Goal: Task Accomplishment & Management: Complete application form

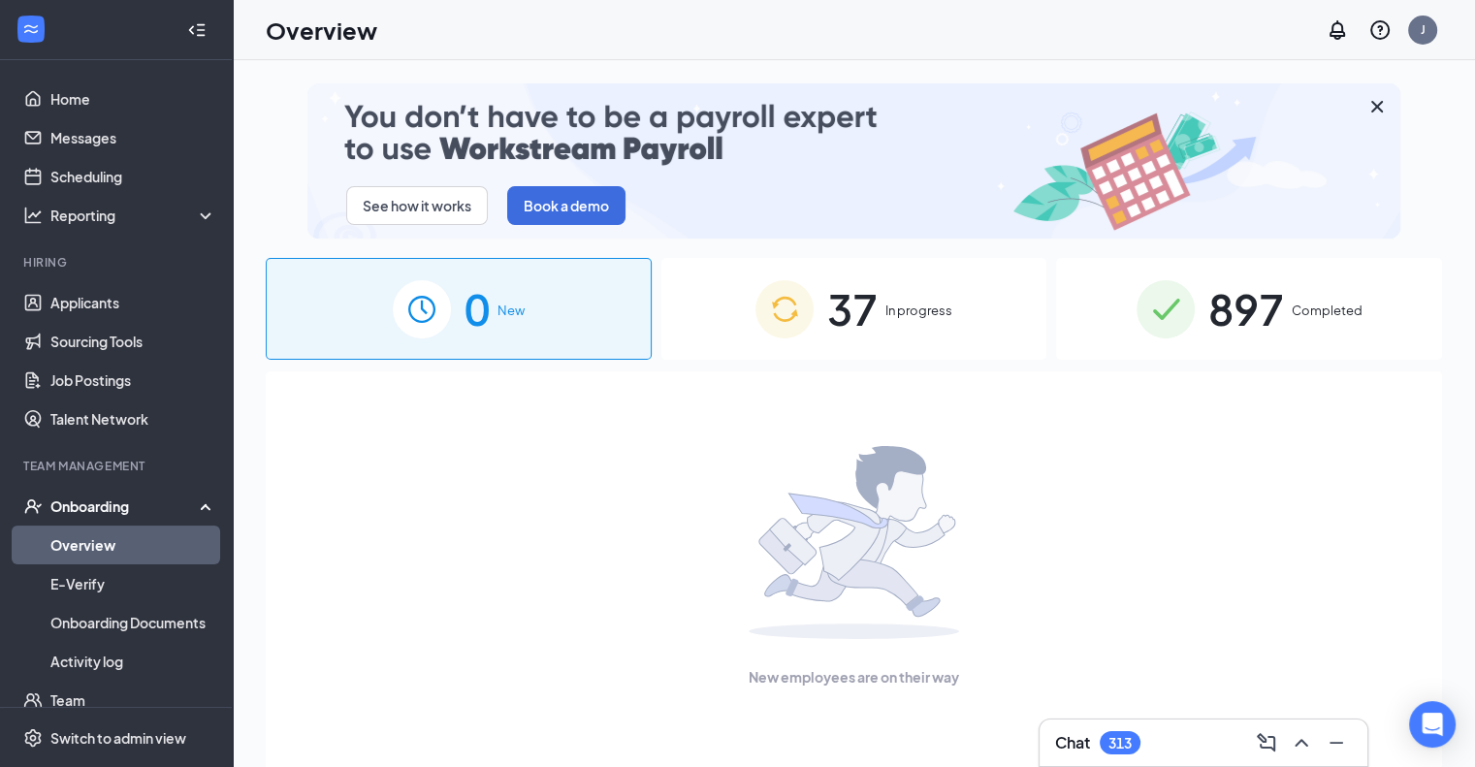
click at [454, 316] on div "0 New" at bounding box center [459, 309] width 386 height 102
click at [822, 298] on div "37 In progress" at bounding box center [854, 309] width 386 height 102
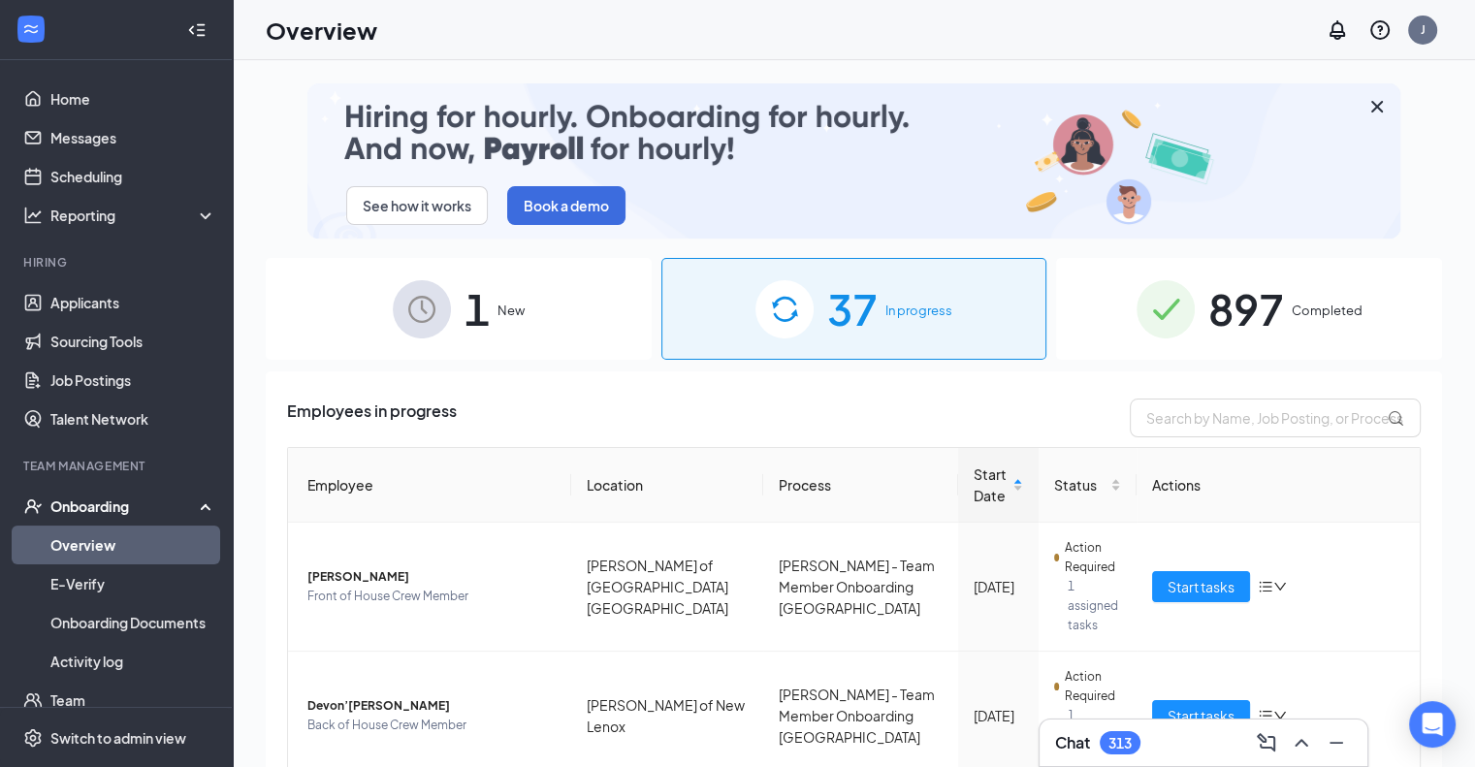
click at [471, 303] on span "1" at bounding box center [477, 308] width 25 height 67
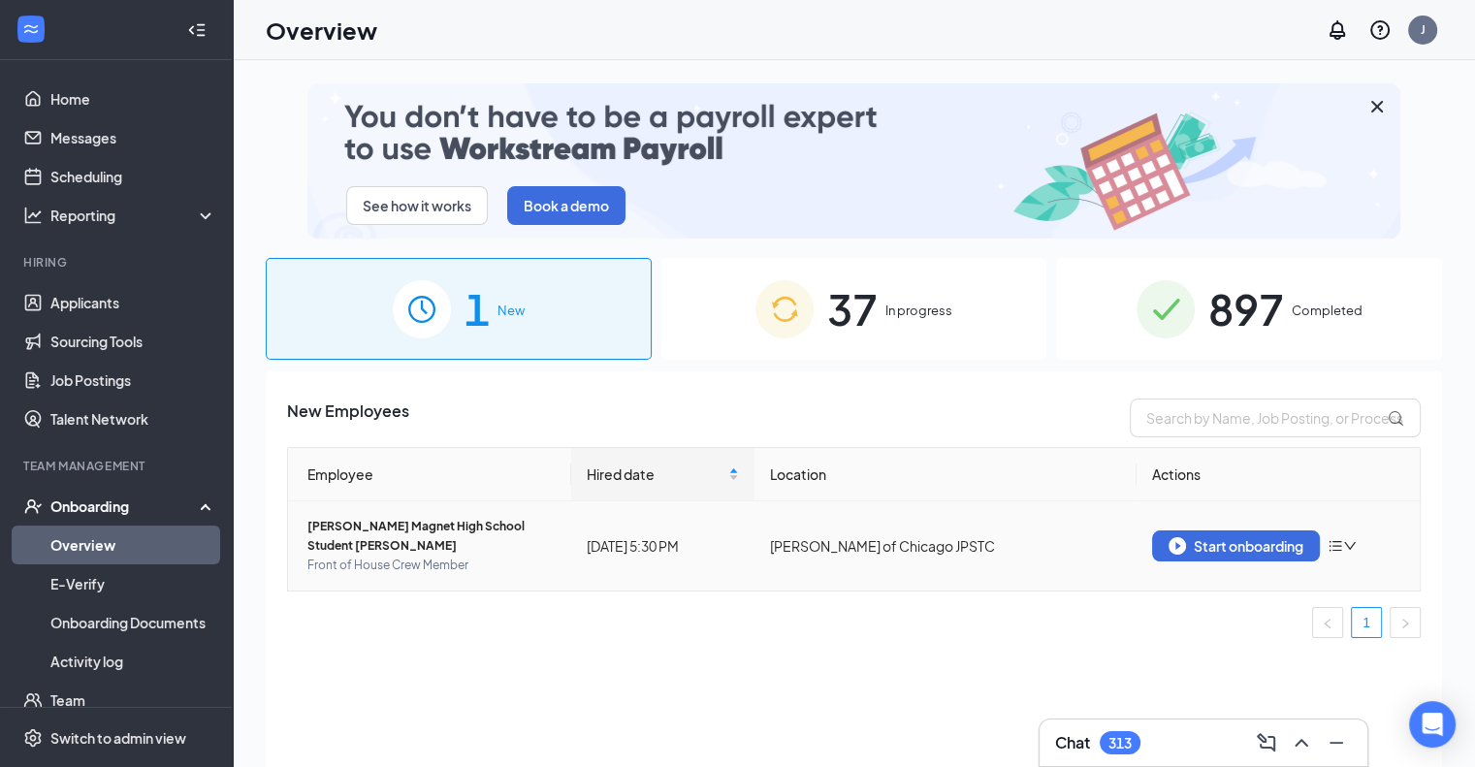
click at [517, 519] on span "[PERSON_NAME] Magnet High School Student [PERSON_NAME]" at bounding box center [431, 536] width 248 height 39
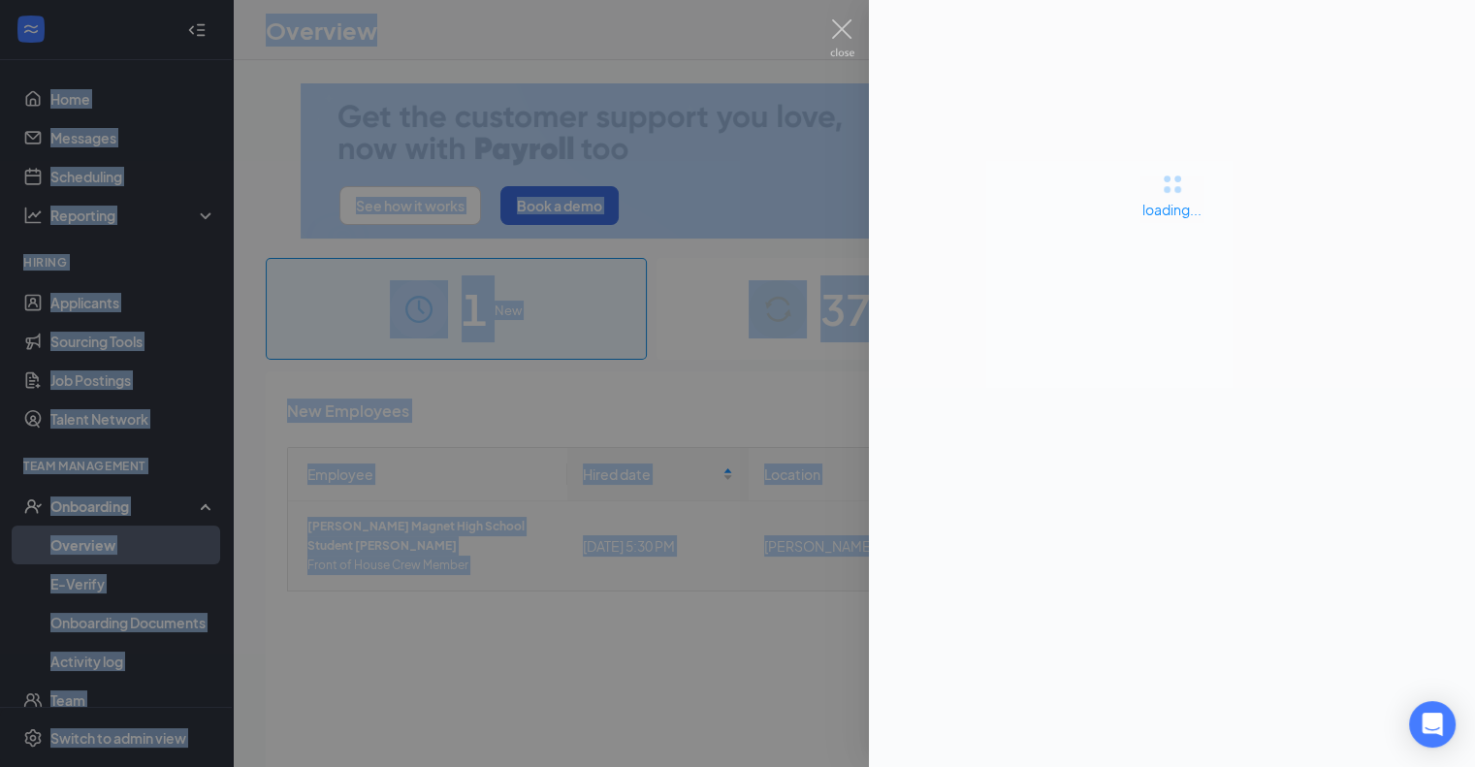
click at [517, 519] on div at bounding box center [737, 383] width 1475 height 767
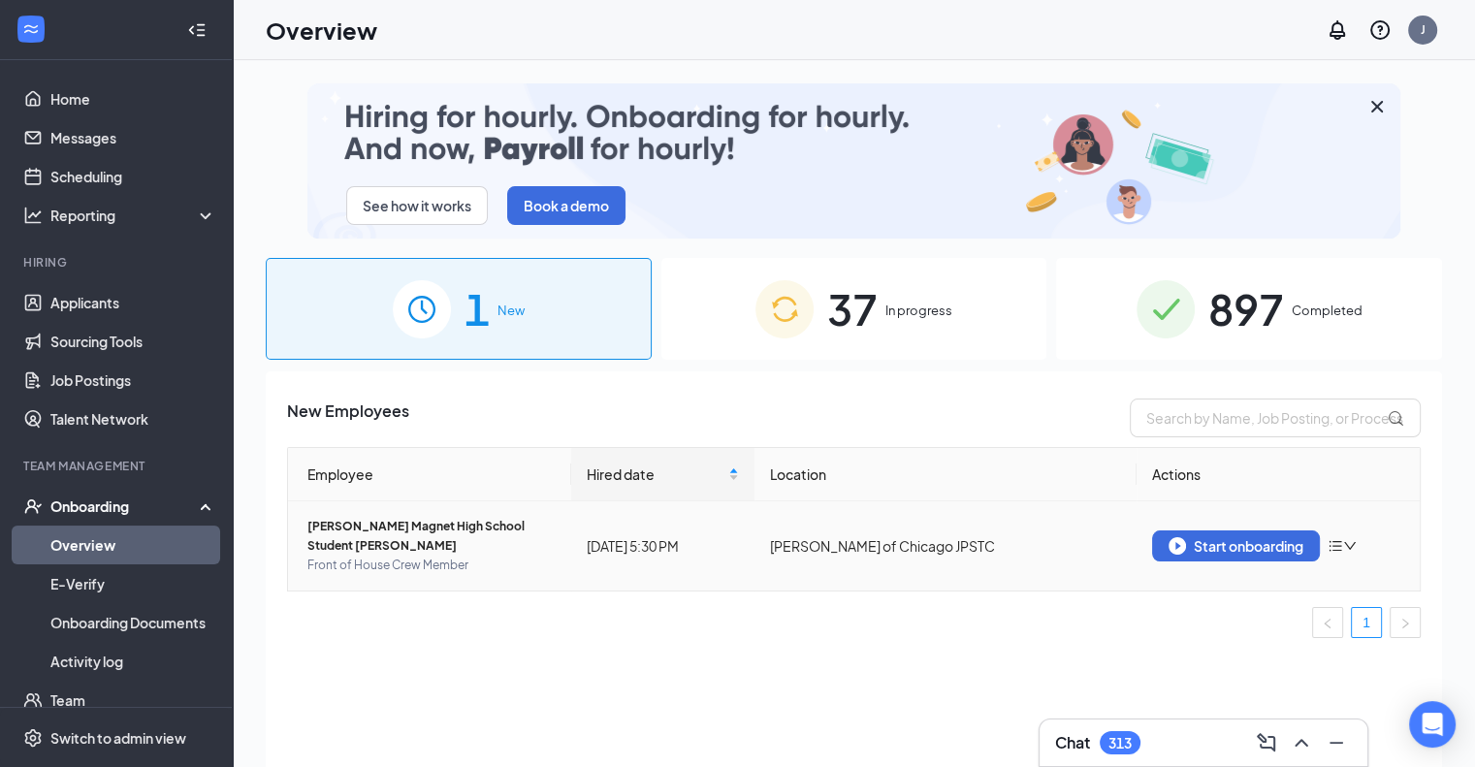
click at [387, 532] on span "[PERSON_NAME] Magnet High School Student [PERSON_NAME]" at bounding box center [431, 536] width 248 height 39
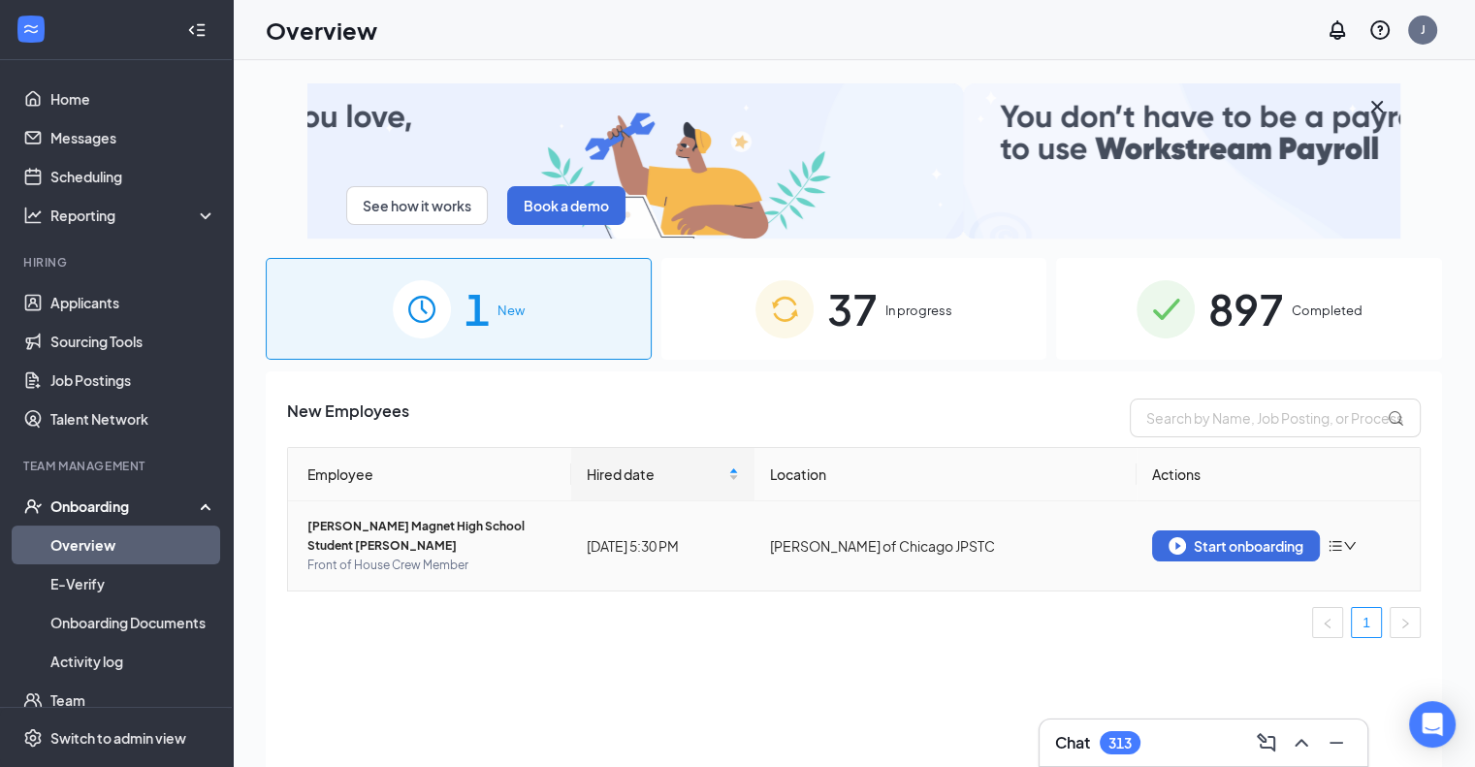
click at [384, 527] on span "[PERSON_NAME] Magnet High School Student [PERSON_NAME]" at bounding box center [431, 536] width 248 height 39
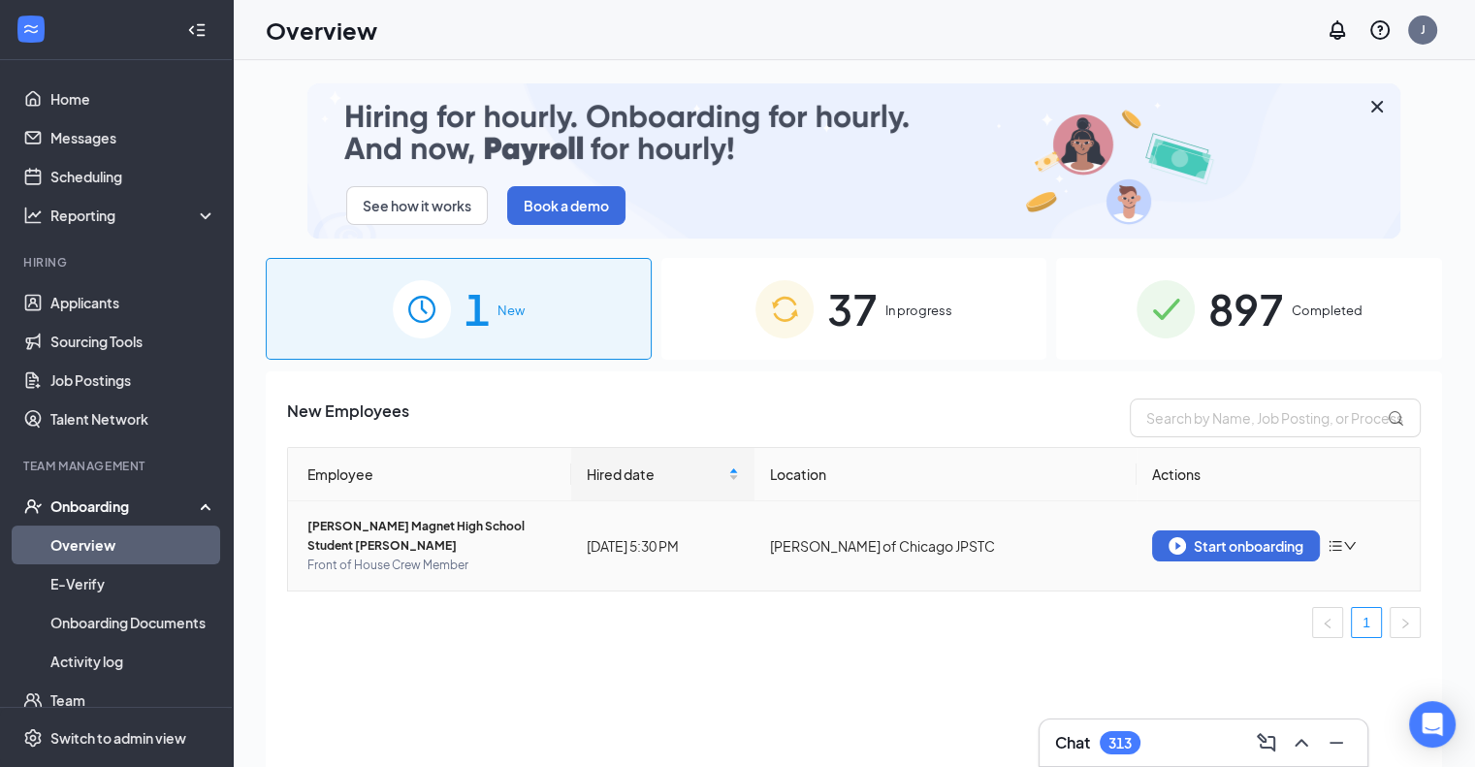
click at [384, 527] on span "[PERSON_NAME] Magnet High School Student [PERSON_NAME]" at bounding box center [431, 536] width 248 height 39
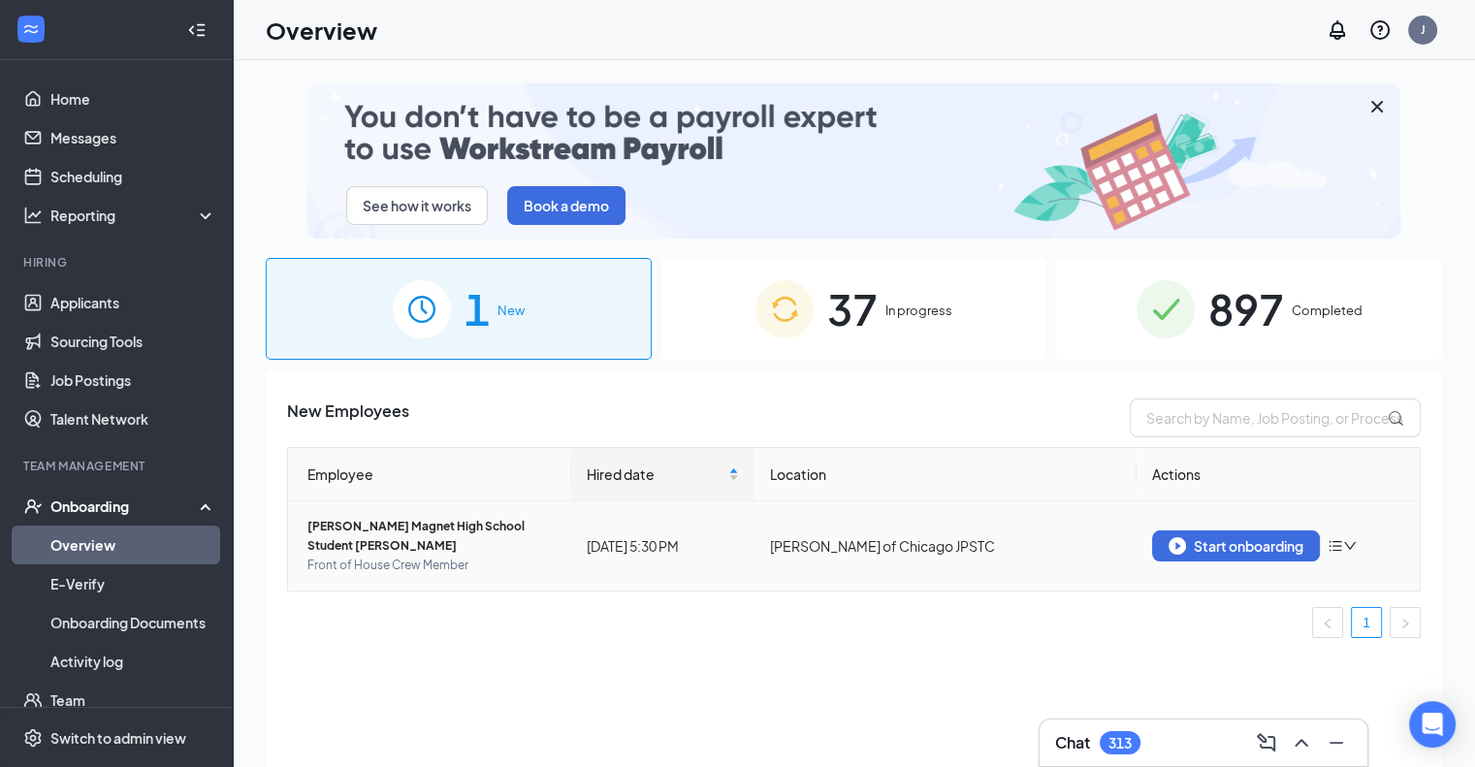
click at [363, 524] on span "[PERSON_NAME] Magnet High School Student [PERSON_NAME]" at bounding box center [431, 536] width 248 height 39
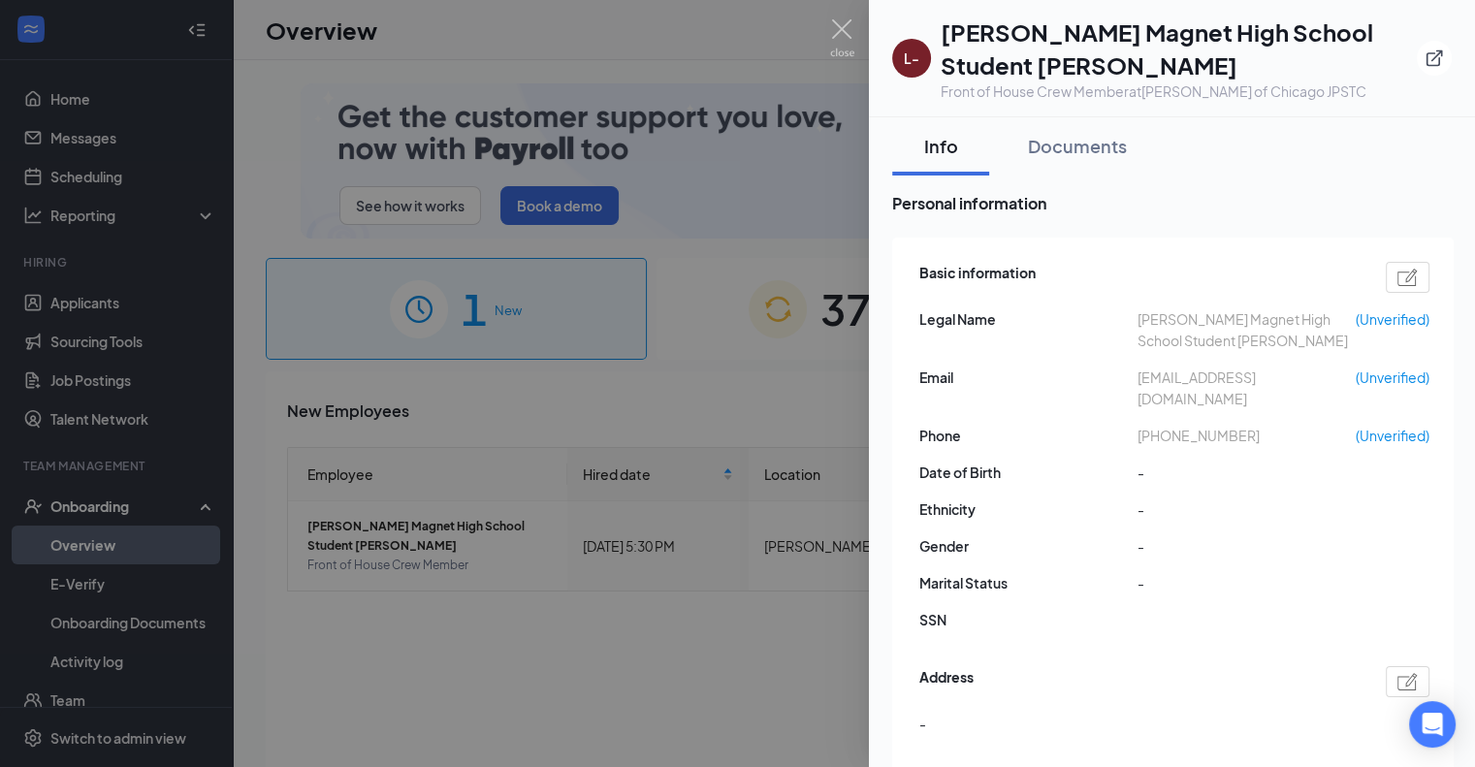
click at [1408, 271] on img at bounding box center [1408, 277] width 20 height 17
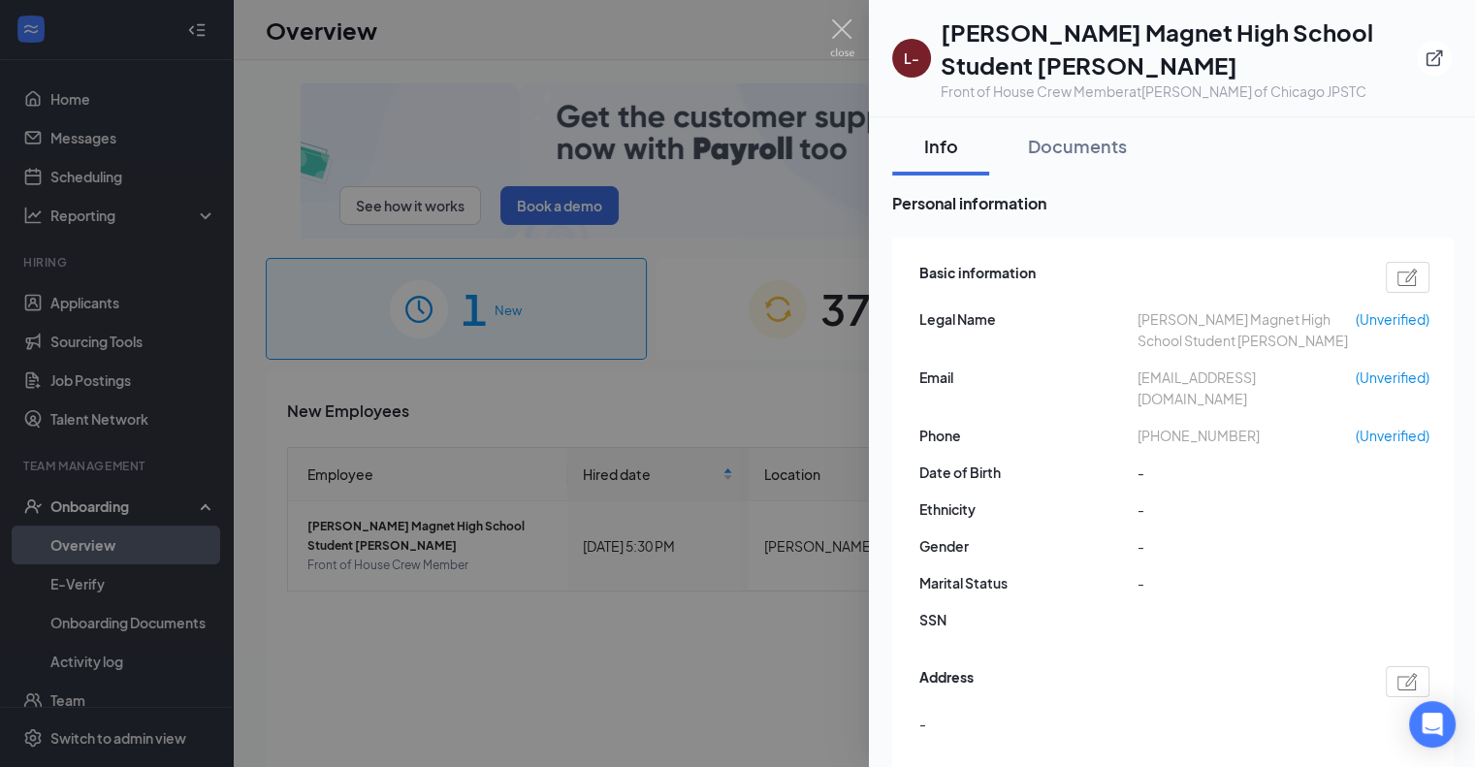
type input "[PHONE_NUMBER]"
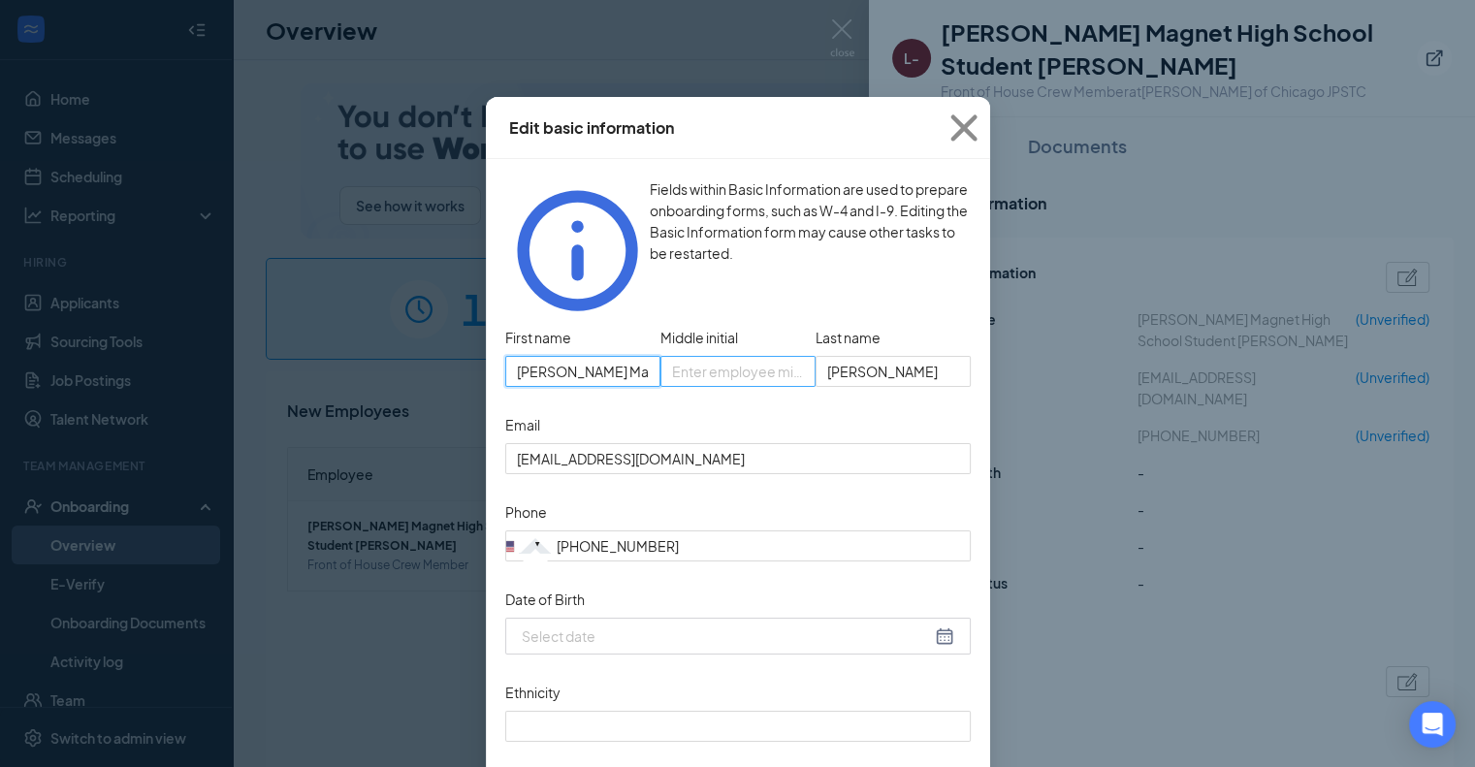
scroll to position [0, 198]
drag, startPoint x: 547, startPoint y: 330, endPoint x: 854, endPoint y: 321, distance: 306.6
click at [854, 323] on div "First name Leah - Whitney Young Magnet High School Student Middle initial Last …" at bounding box center [738, 366] width 466 height 87
type input "[PERSON_NAME]"
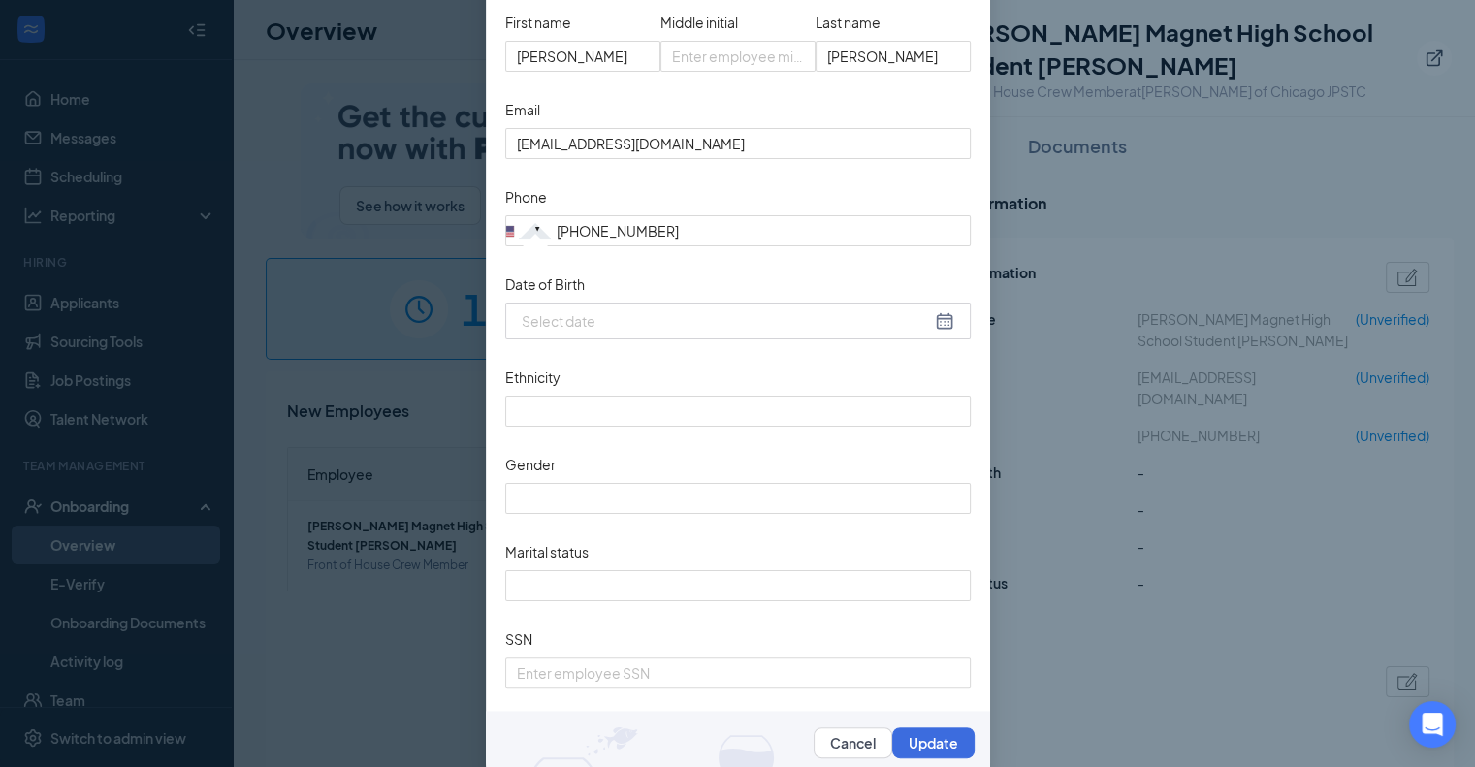
scroll to position [345, 0]
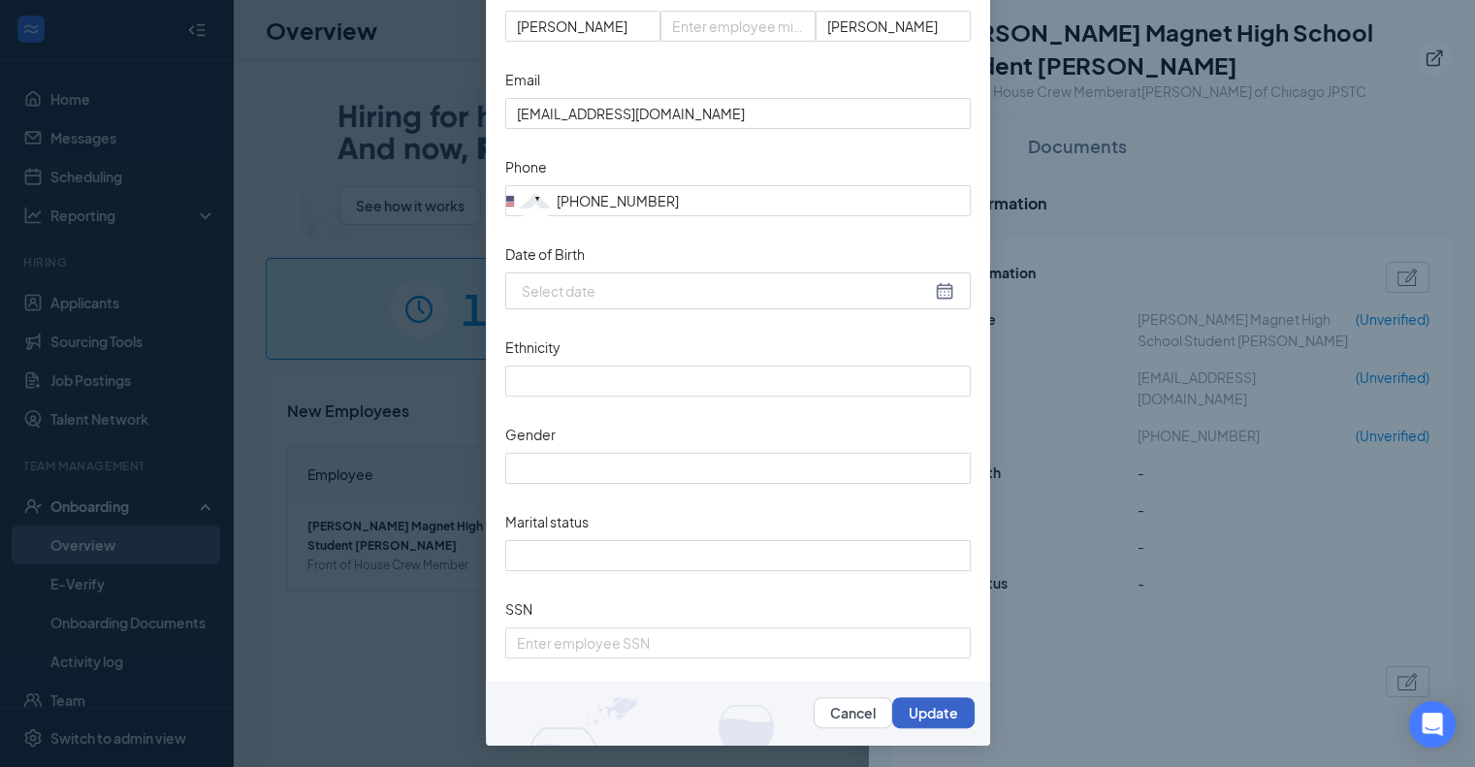
click at [950, 717] on button "Update" at bounding box center [933, 712] width 82 height 31
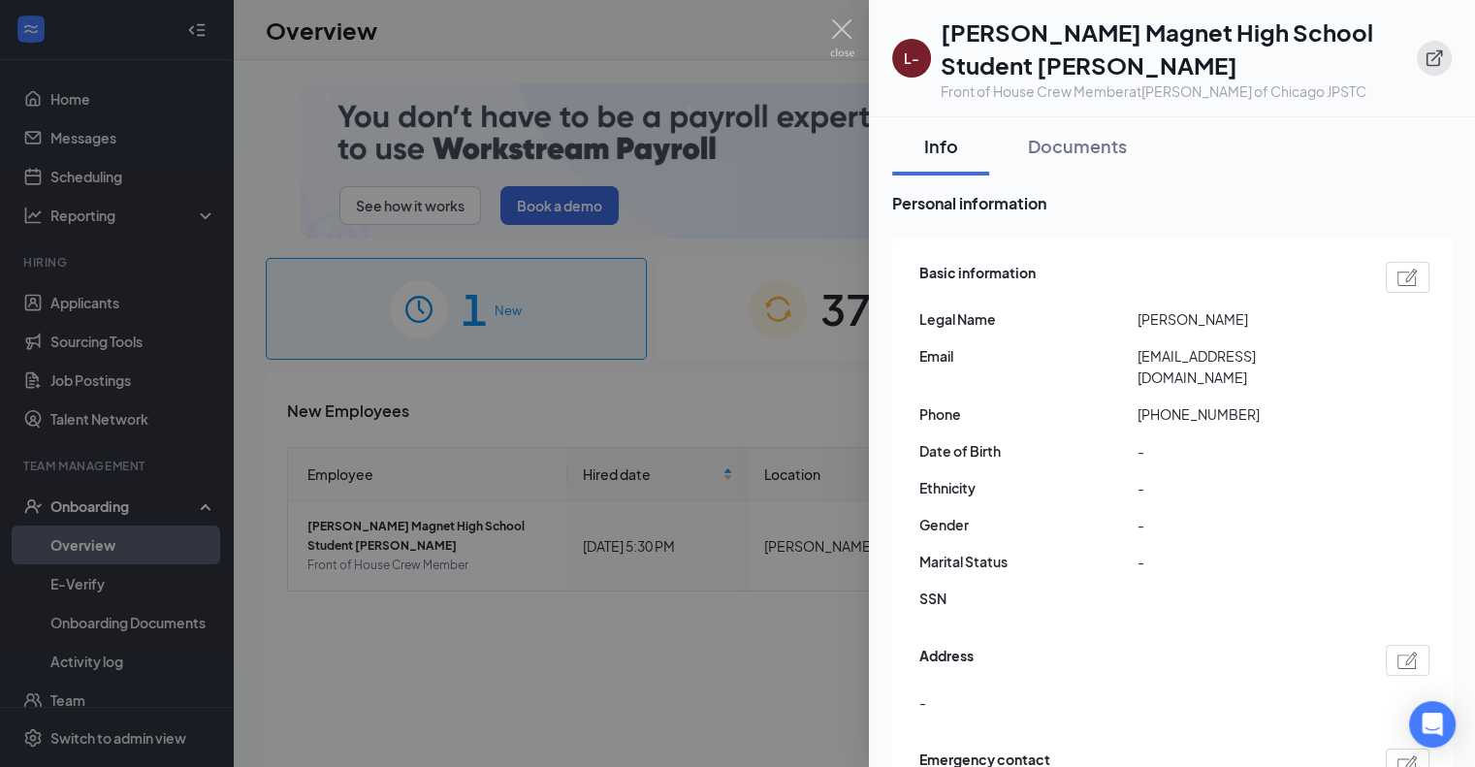
click at [1432, 57] on icon "ExternalLink" at bounding box center [1434, 57] width 19 height 19
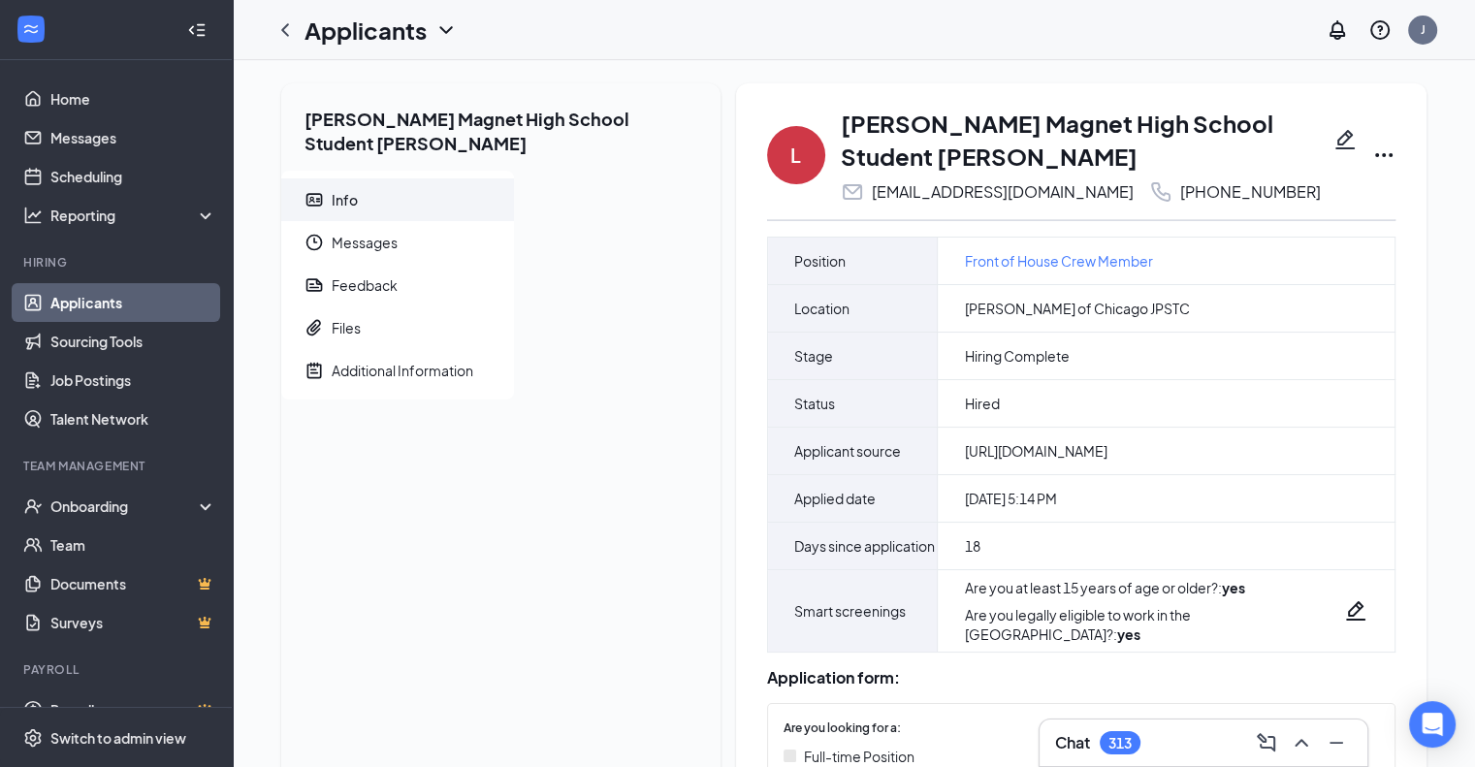
click at [1341, 133] on icon "Pencil" at bounding box center [1345, 139] width 23 height 23
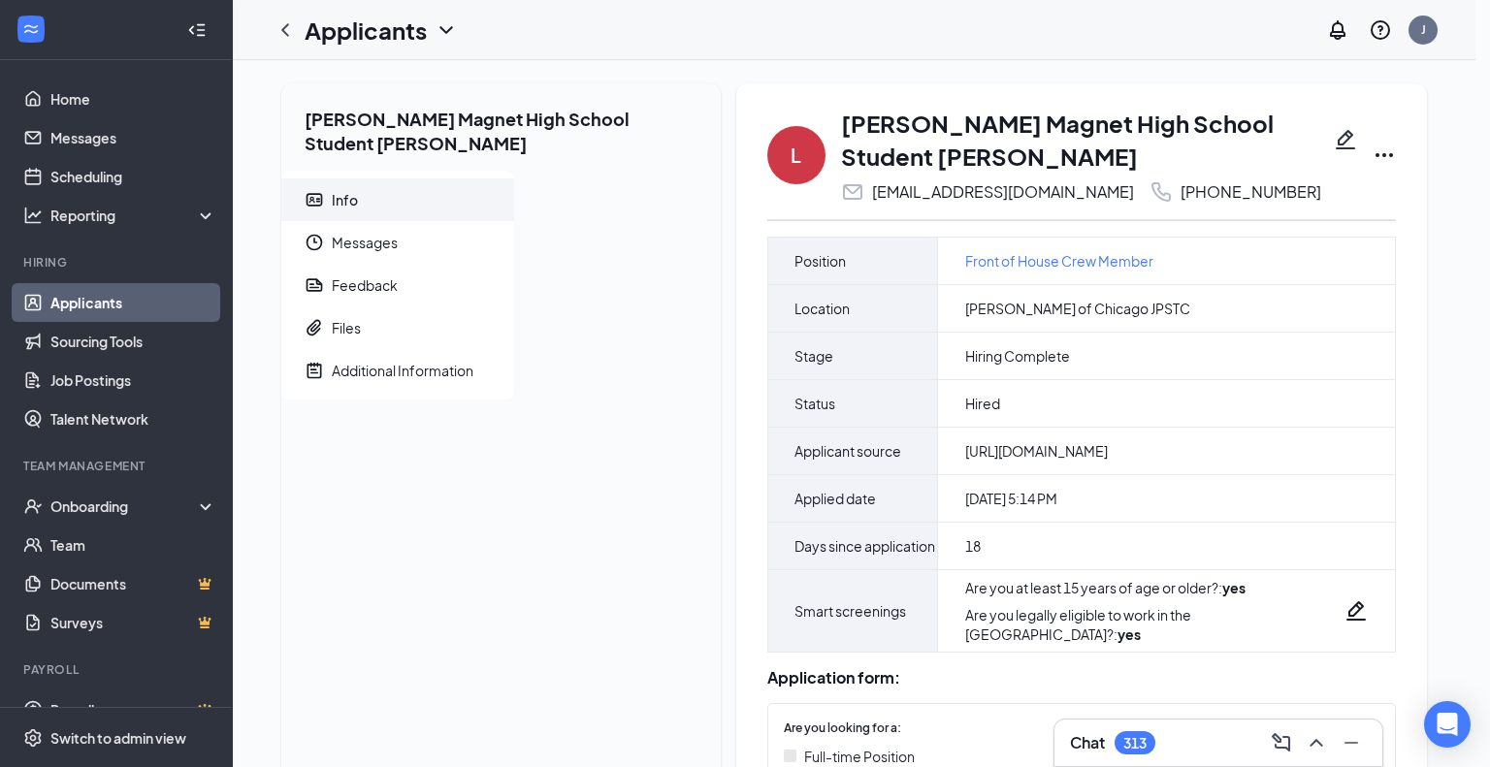
type input "[PHONE_NUMBER]"
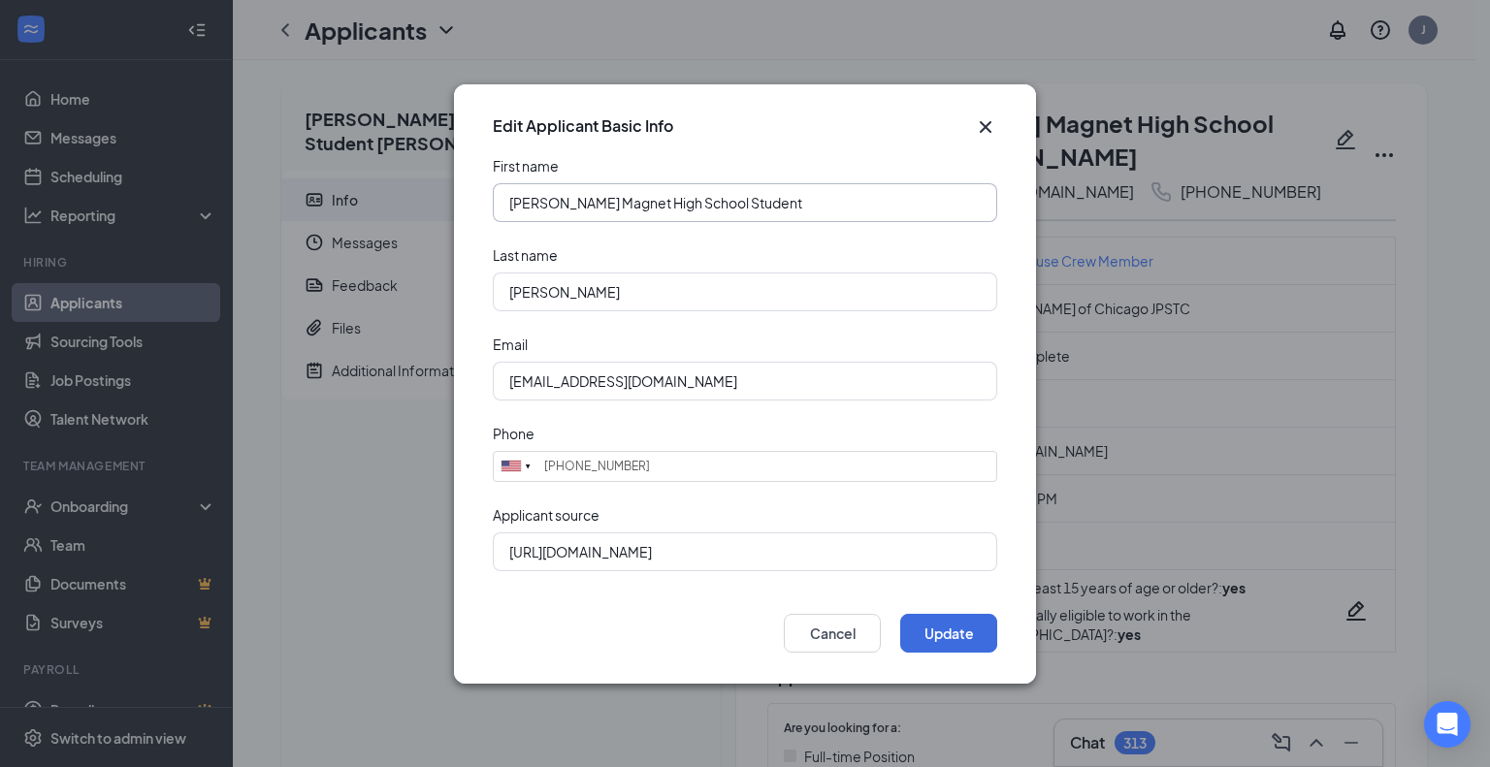
click at [836, 200] on input "[PERSON_NAME] Magnet High School Student" at bounding box center [745, 202] width 504 height 39
type input "[PERSON_NAME]"
click at [958, 639] on button "Update" at bounding box center [948, 633] width 97 height 39
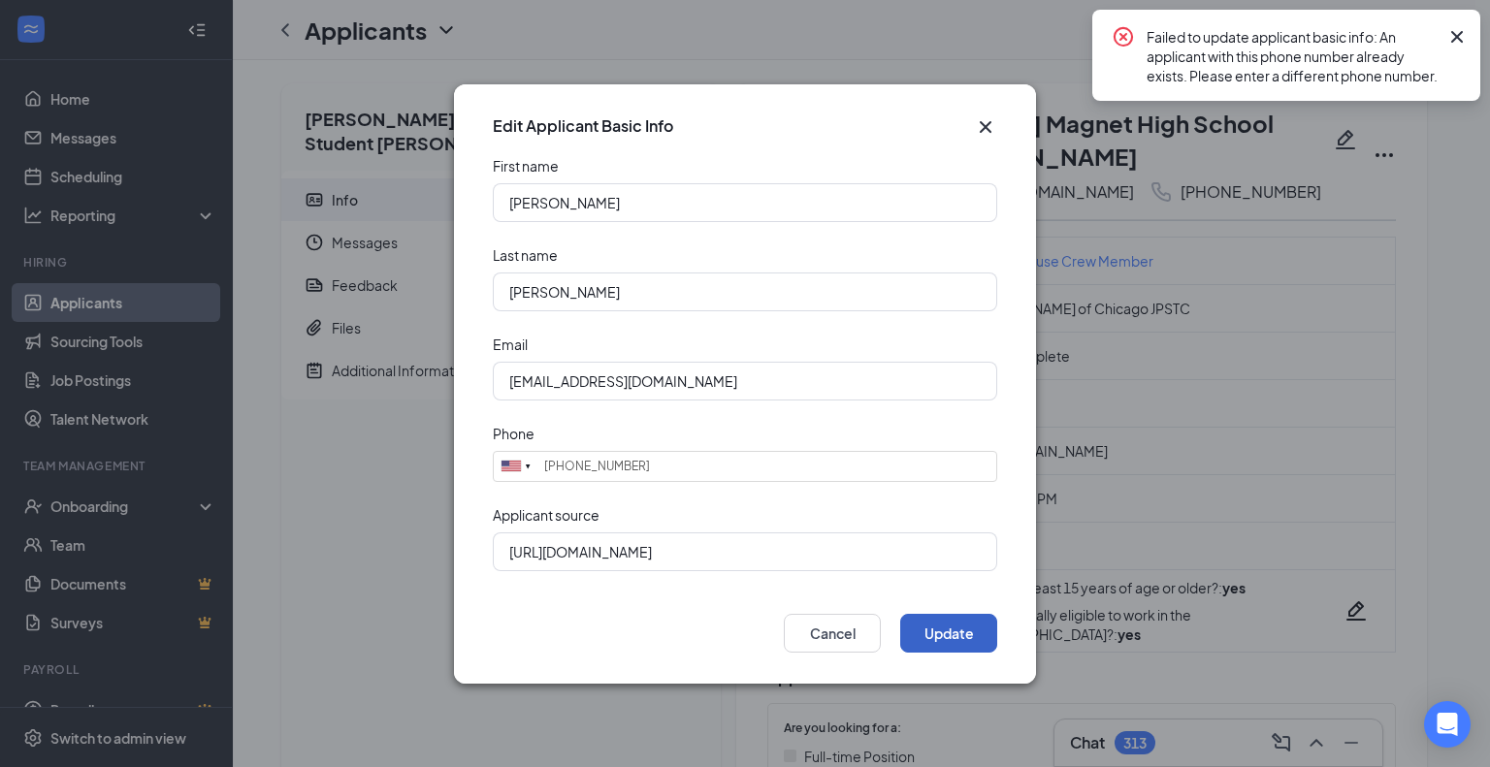
click at [958, 639] on button "Update" at bounding box center [948, 633] width 97 height 39
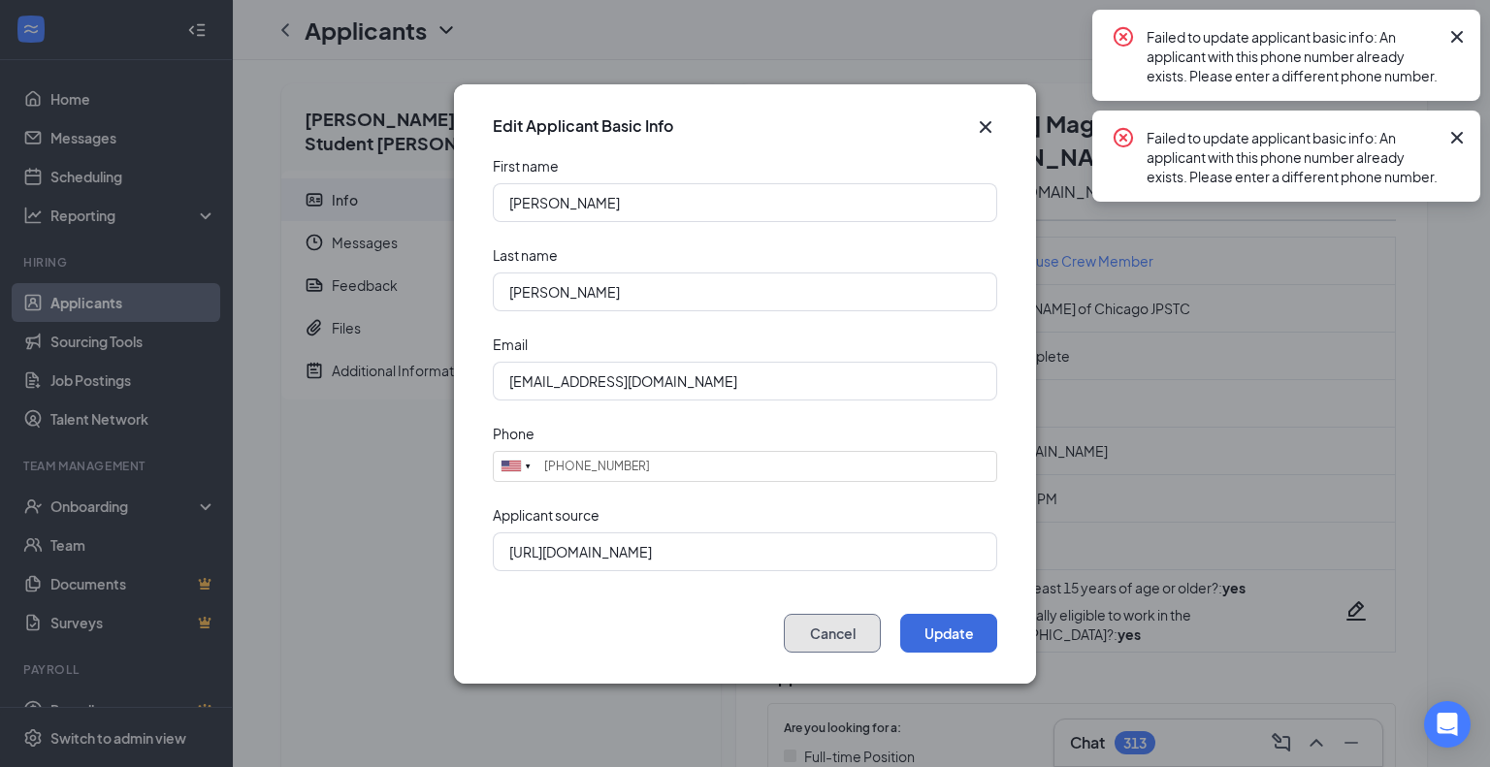
click at [814, 637] on button "Cancel" at bounding box center [832, 633] width 97 height 39
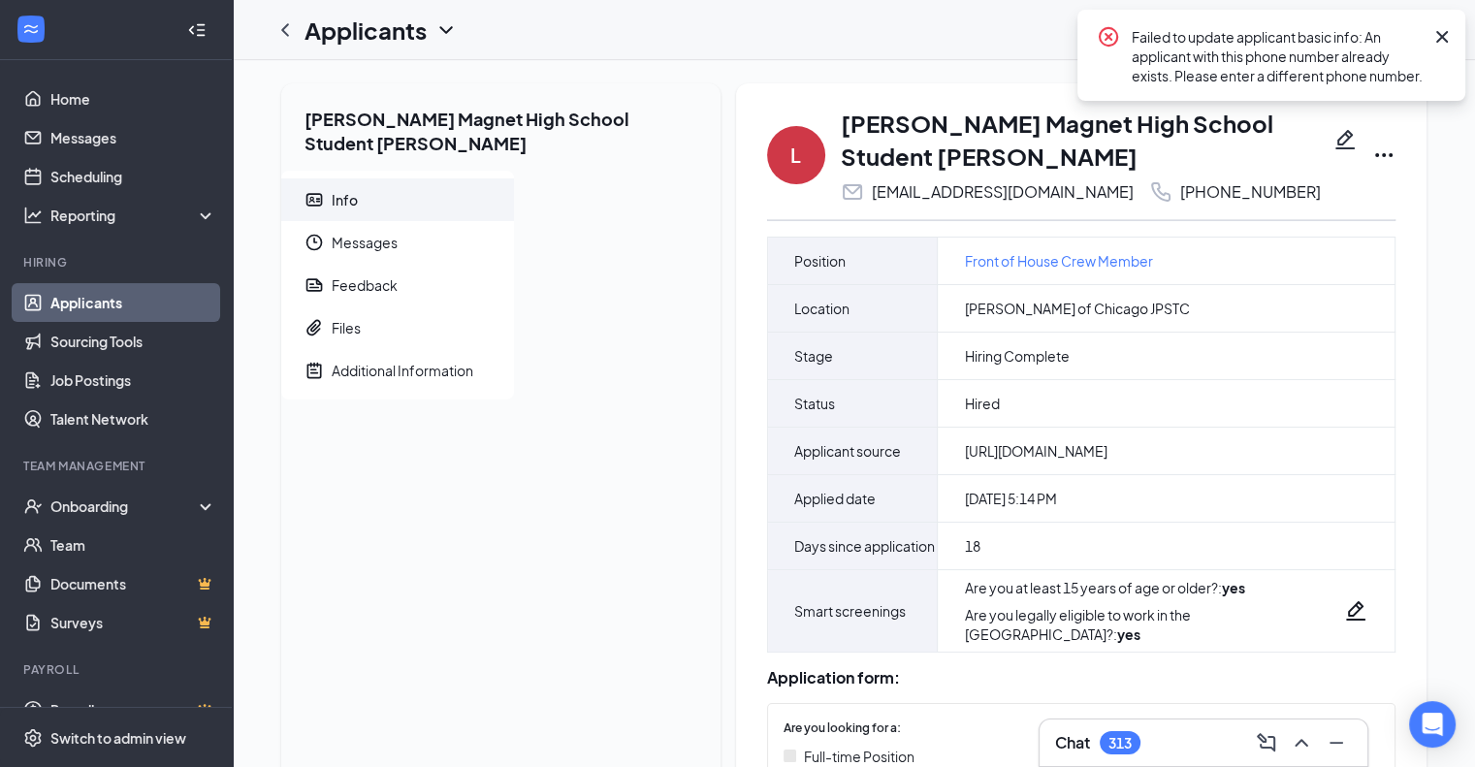
click at [1439, 46] on icon "Cross" at bounding box center [1442, 36] width 23 height 23
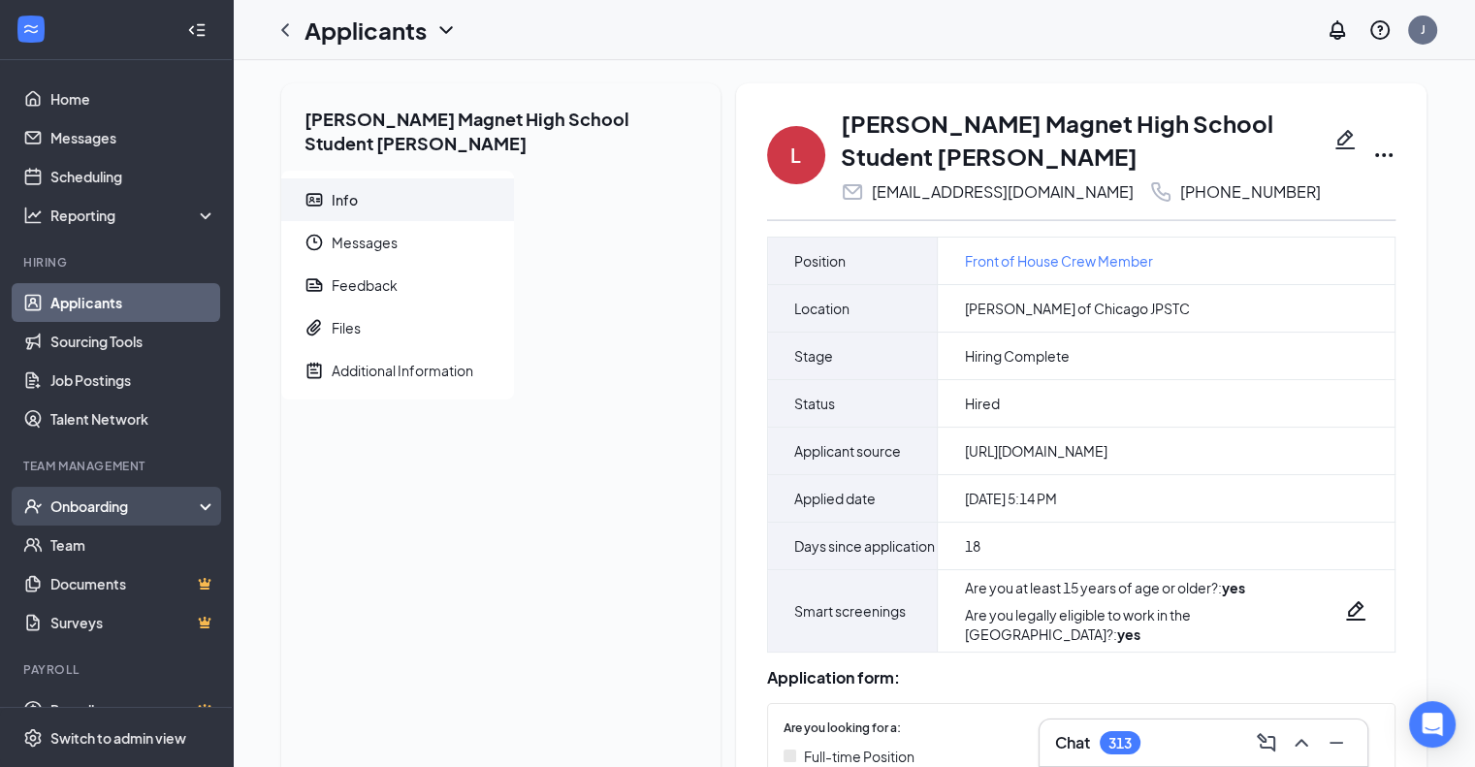
click at [188, 499] on div "Onboarding" at bounding box center [116, 506] width 233 height 39
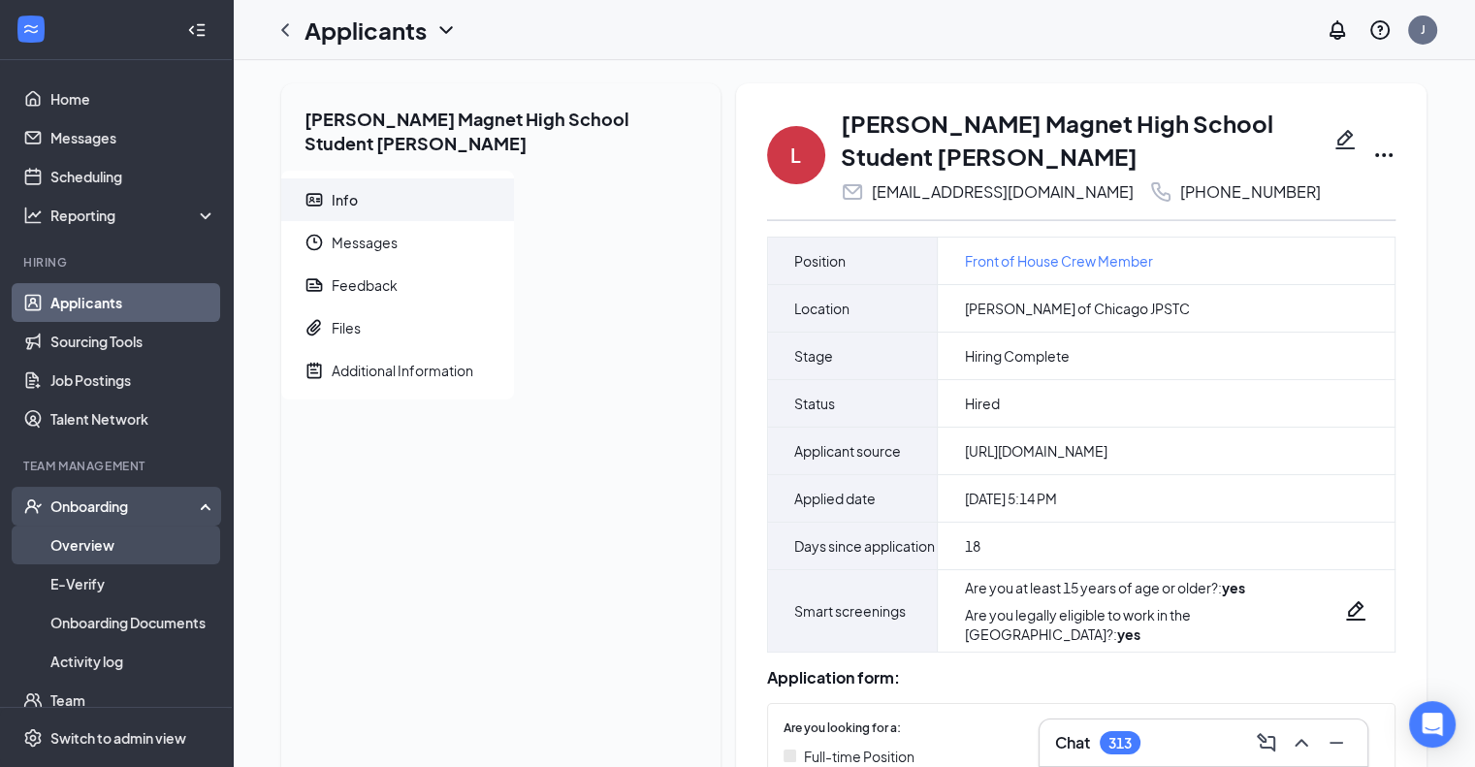
click at [104, 542] on link "Overview" at bounding box center [133, 545] width 166 height 39
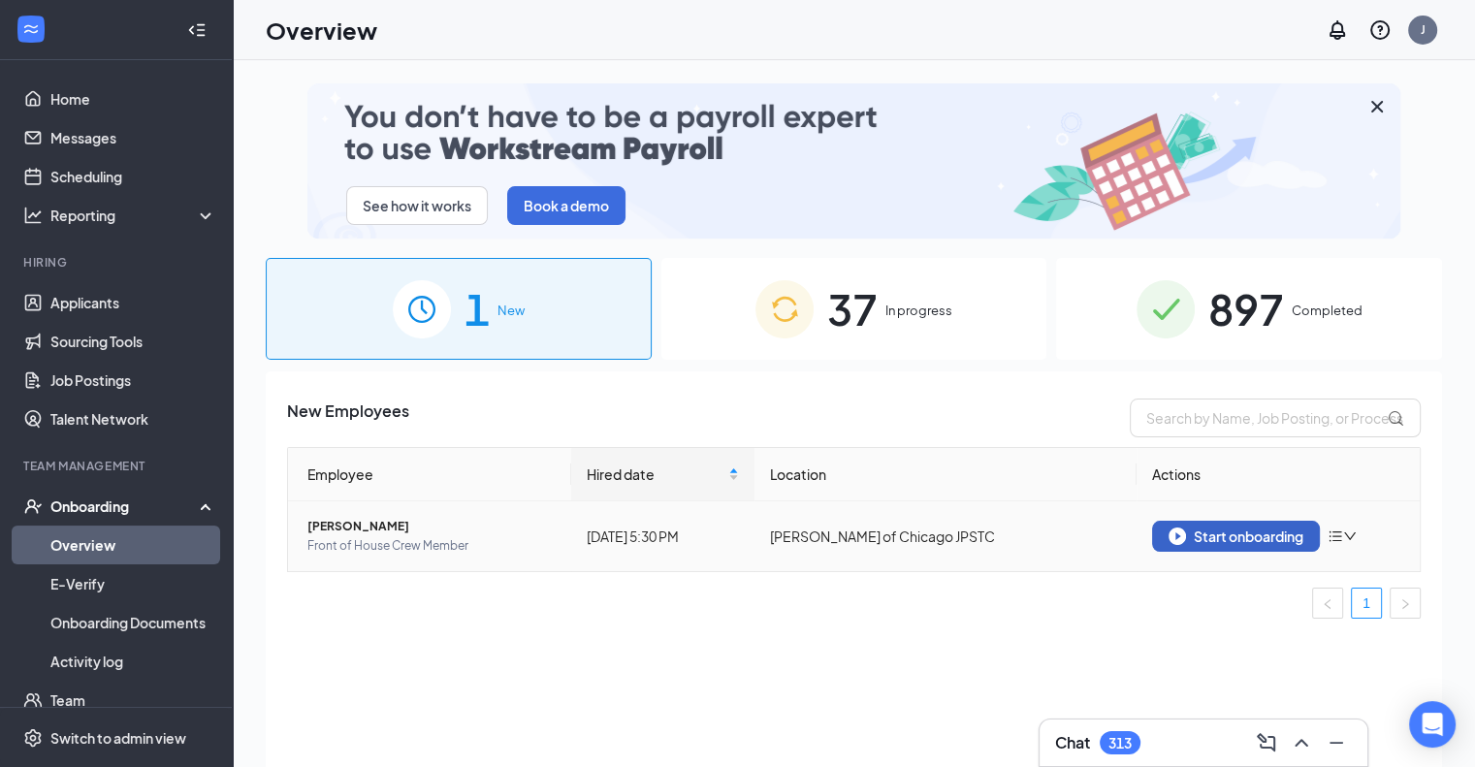
click at [1231, 538] on div "Start onboarding" at bounding box center [1236, 536] width 135 height 17
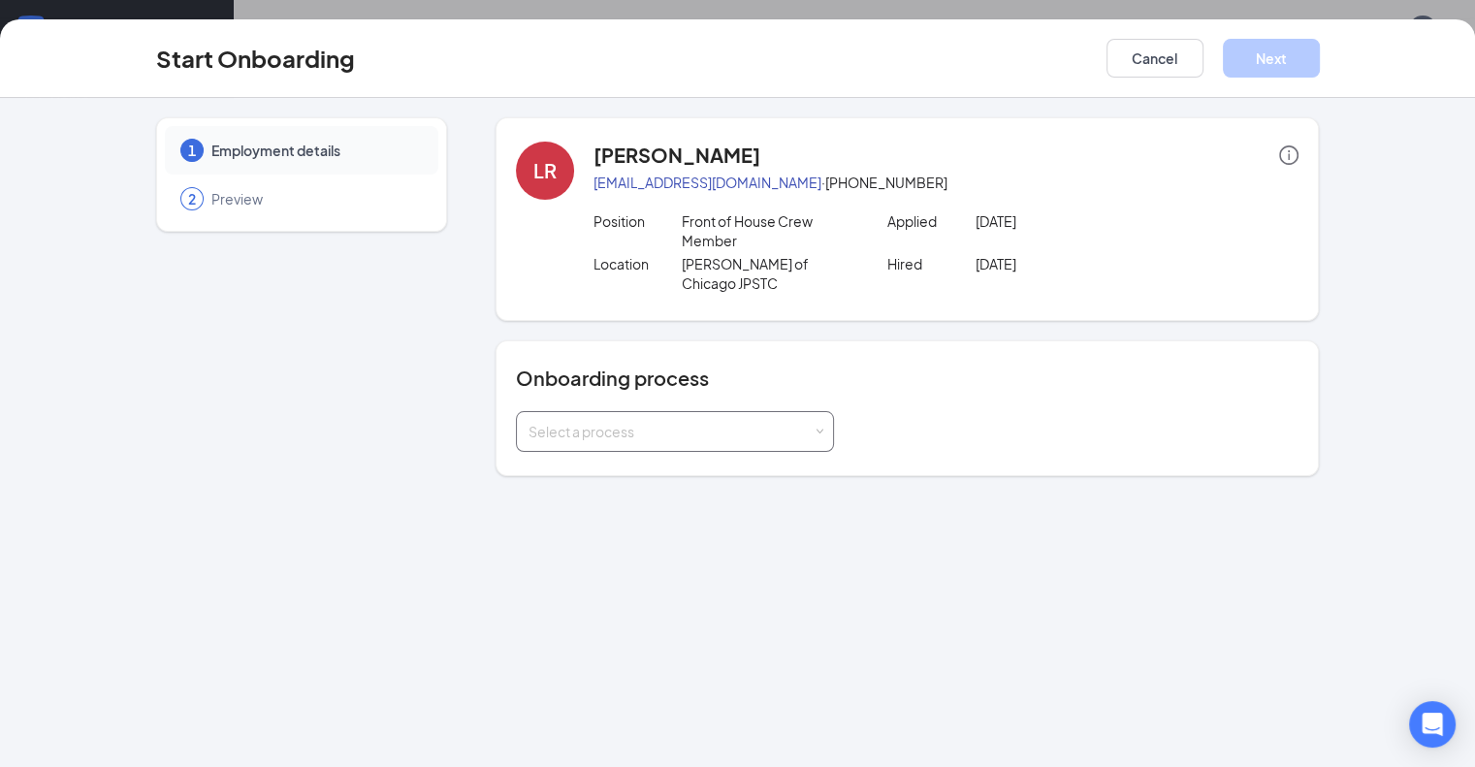
click at [763, 422] on div "Select a process" at bounding box center [671, 431] width 284 height 19
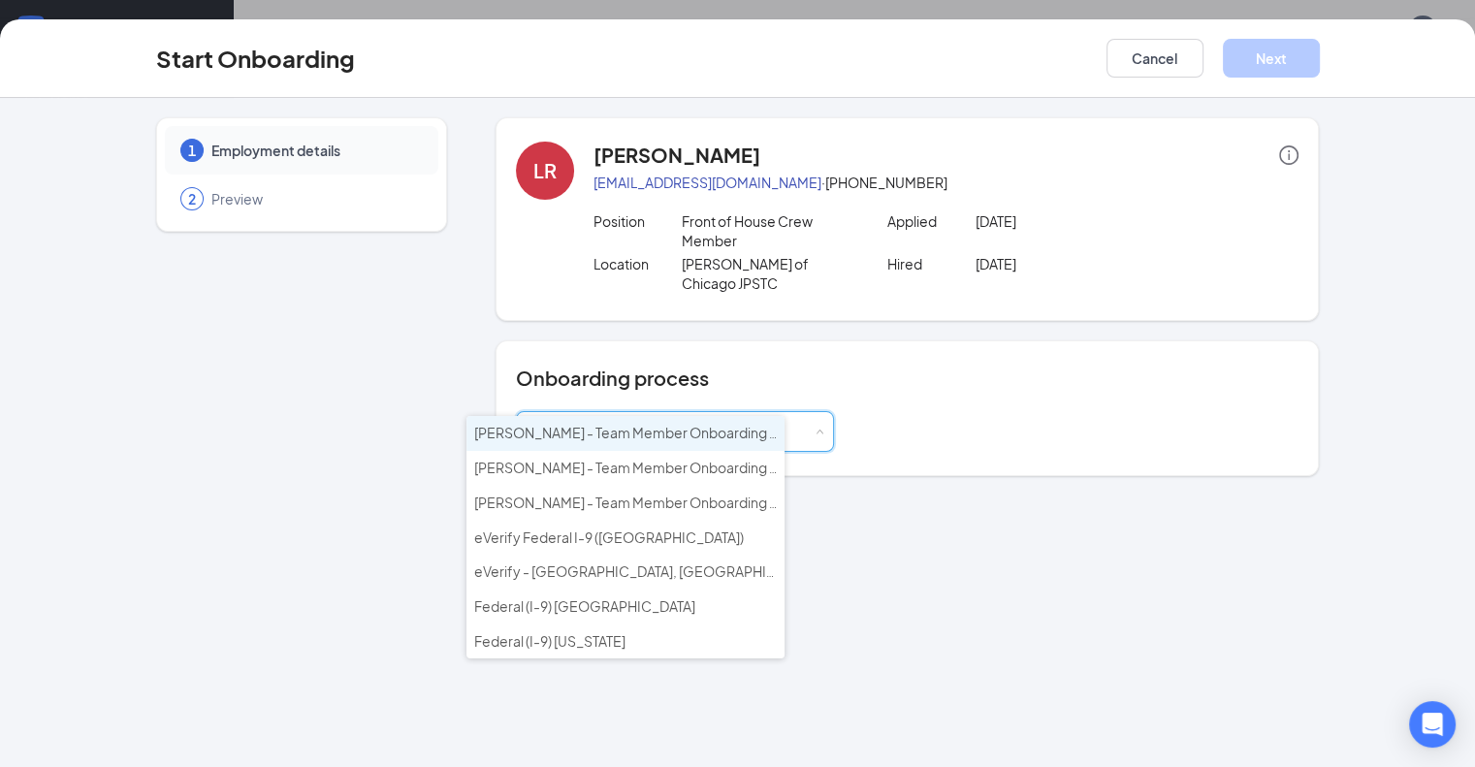
click at [643, 432] on span "[PERSON_NAME] - Team Member Onboarding [GEOGRAPHIC_DATA]" at bounding box center [692, 432] width 436 height 17
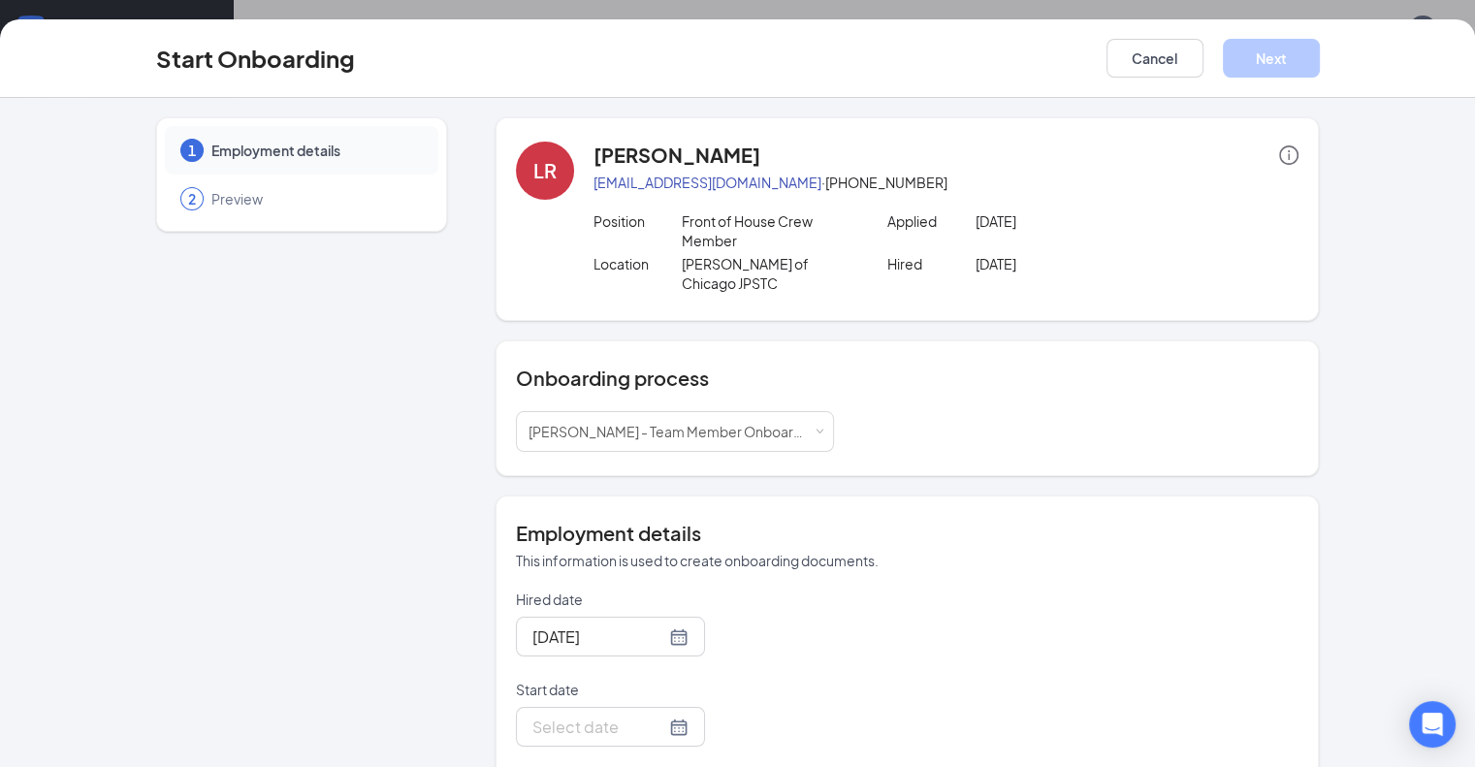
scroll to position [74, 0]
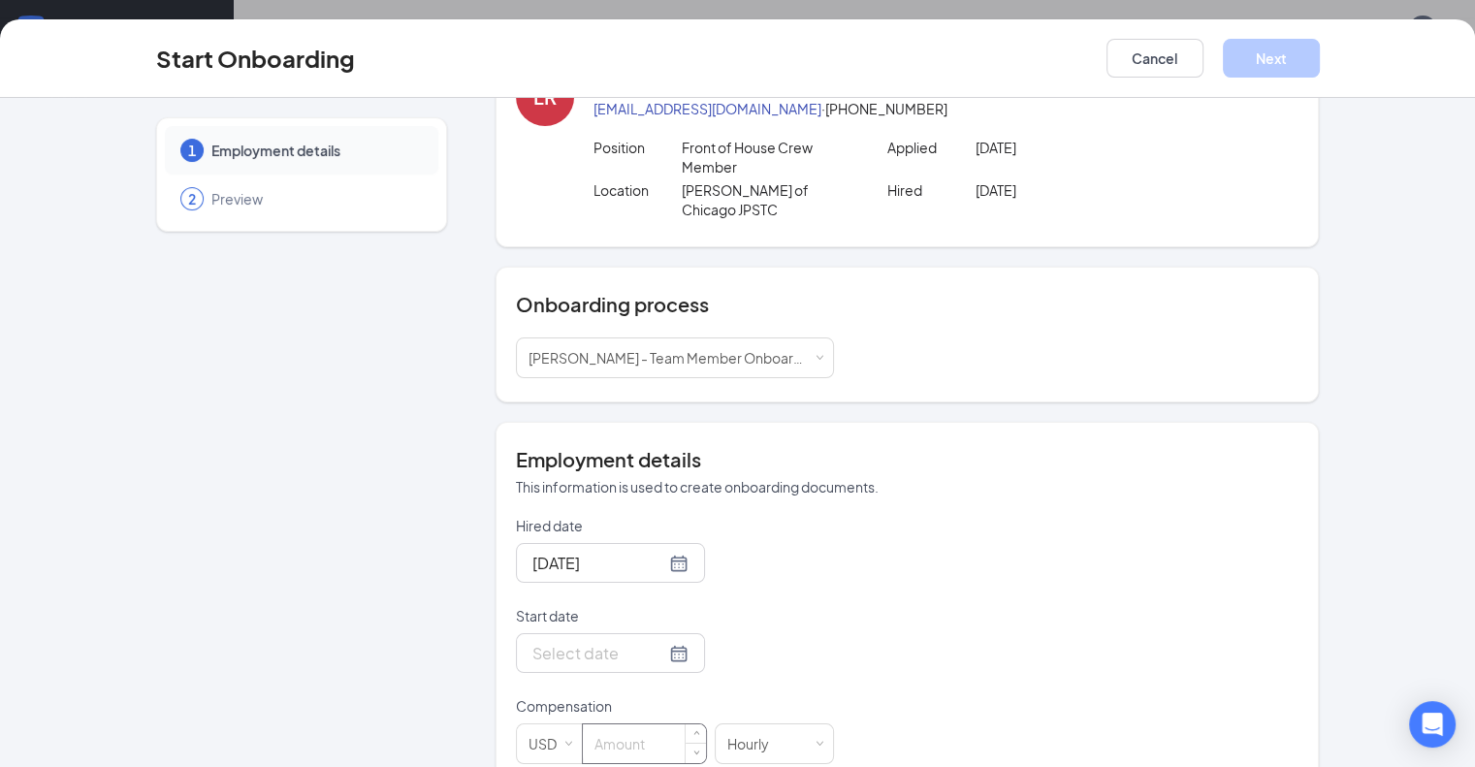
click at [611, 725] on input at bounding box center [644, 744] width 123 height 39
type input "16.6"
click at [617, 641] on div at bounding box center [610, 653] width 156 height 24
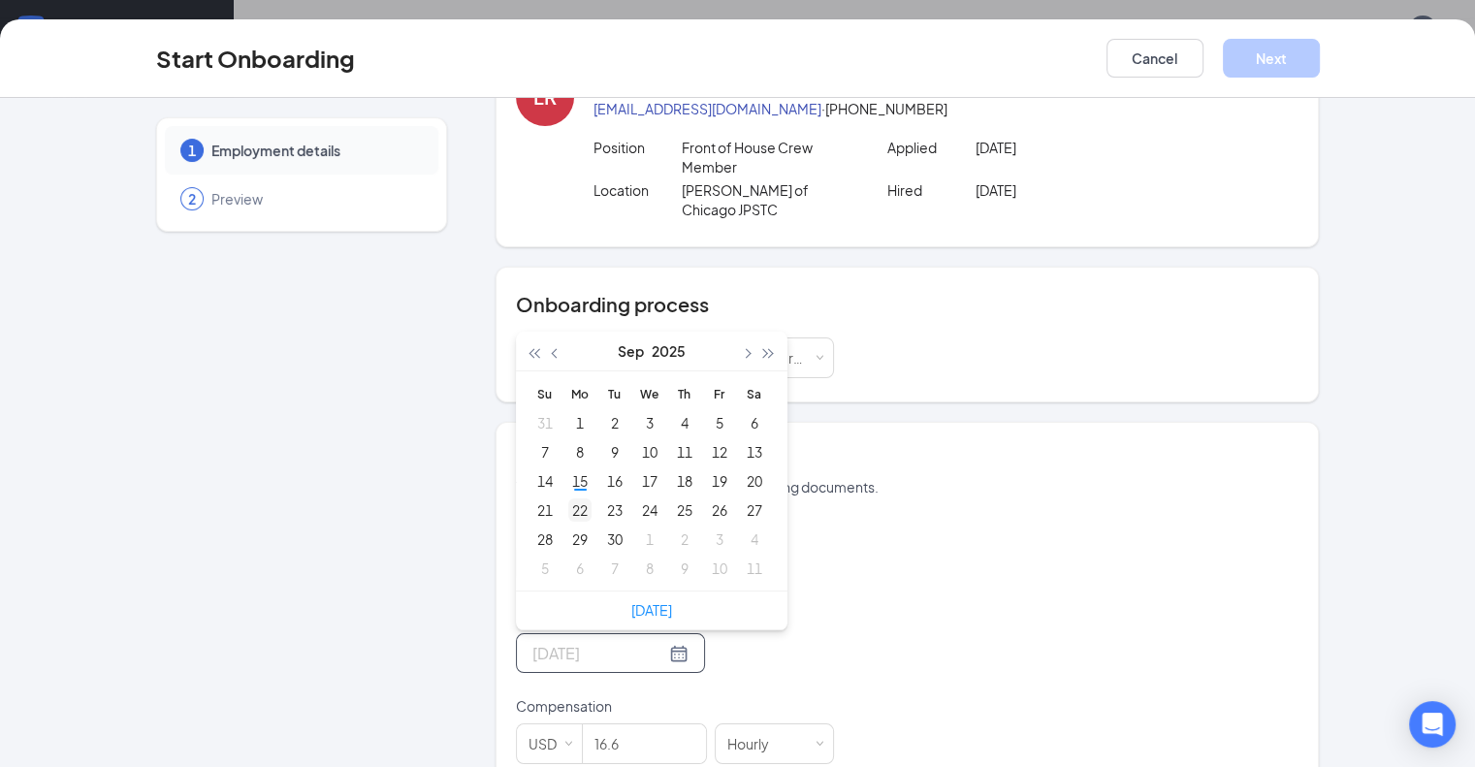
type input "[DATE]"
click at [568, 499] on div "22" at bounding box center [579, 510] width 23 height 23
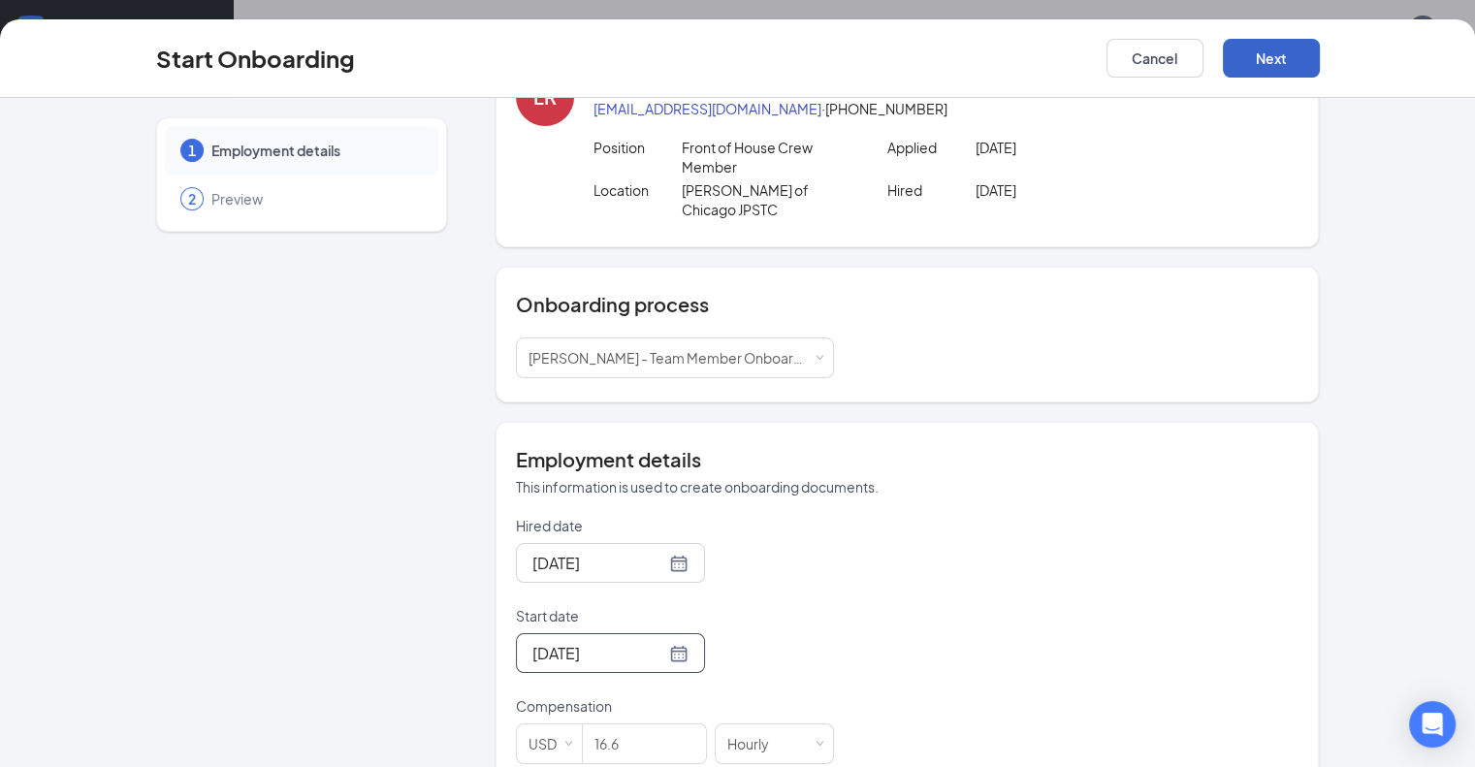
click at [1320, 55] on button "Next" at bounding box center [1271, 58] width 97 height 39
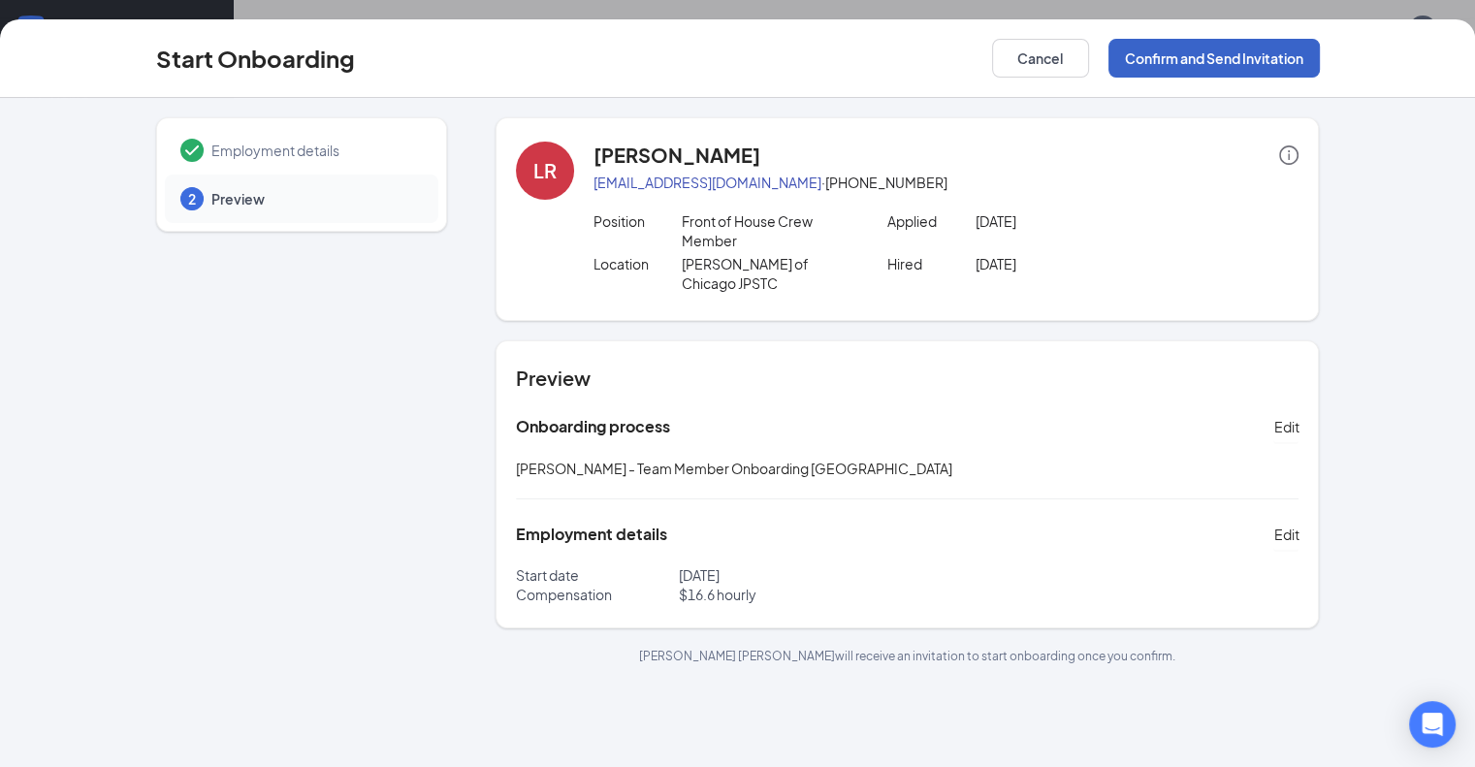
click at [1320, 56] on button "Confirm and Send Invitation" at bounding box center [1214, 58] width 211 height 39
